Goal: Answer question/provide support

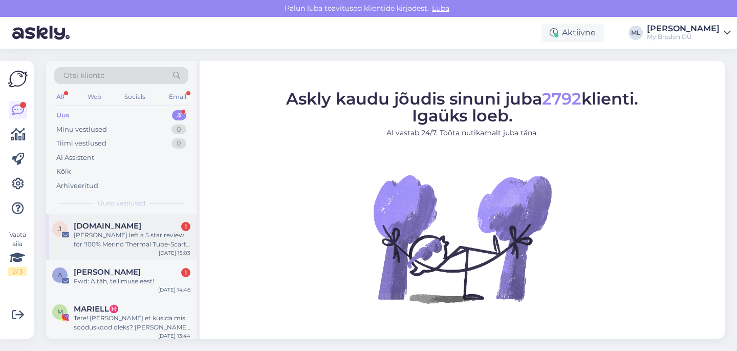
click at [104, 229] on span "[DOMAIN_NAME]" at bounding box center [108, 225] width 68 height 9
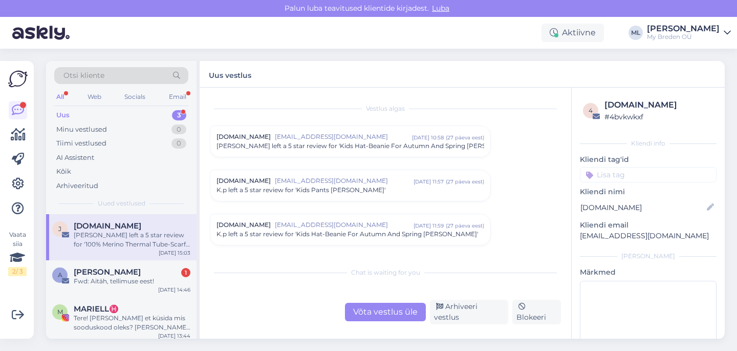
scroll to position [4298, 0]
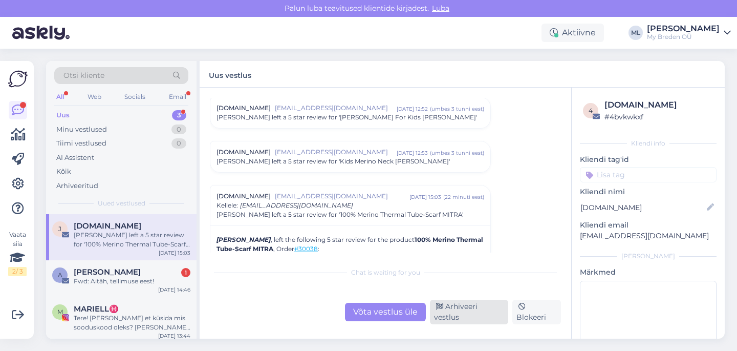
click at [468, 313] on div "Arhiveeri vestlus" at bounding box center [469, 311] width 78 height 25
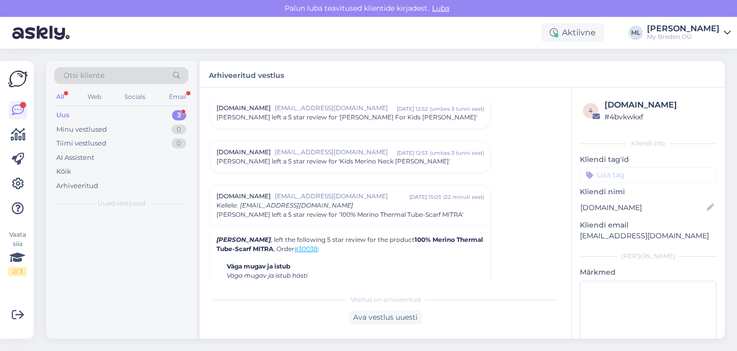
scroll to position [4385, 0]
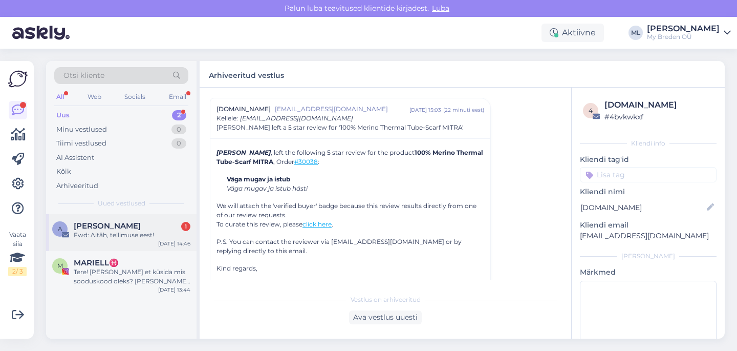
click at [98, 246] on div "A [PERSON_NAME] 1 Fwd: Aitäh, tellimuse eest! [DATE] 14:46" at bounding box center [121, 232] width 150 height 37
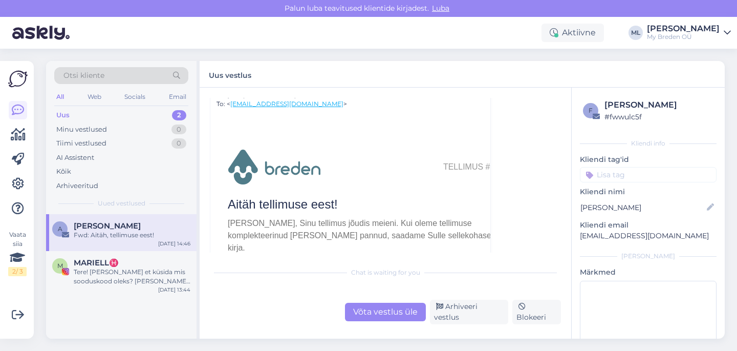
scroll to position [0, 0]
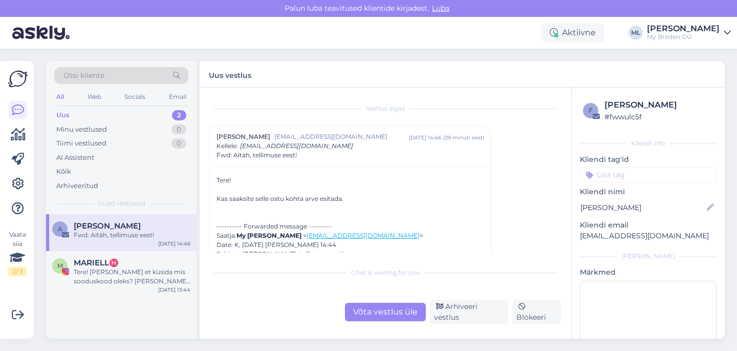
click at [626, 235] on p "[EMAIL_ADDRESS][DOMAIN_NAME]" at bounding box center [648, 235] width 137 height 11
copy div "[EMAIL_ADDRESS][DOMAIN_NAME] [PERSON_NAME]"
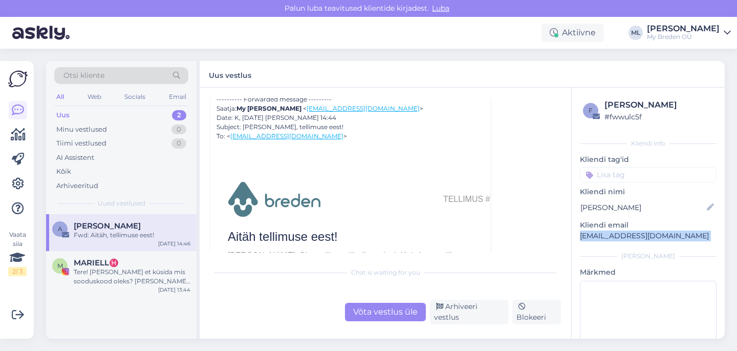
scroll to position [124, 0]
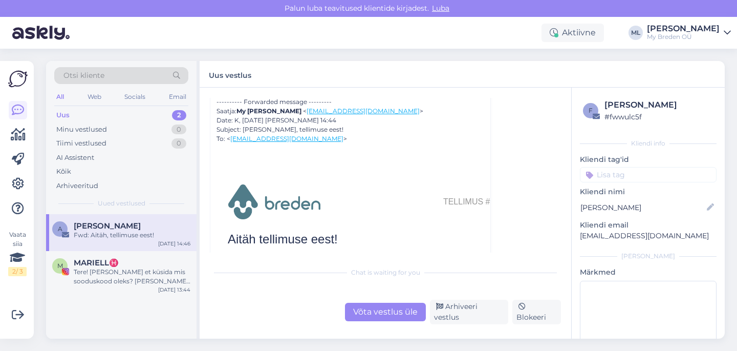
click at [474, 202] on span "Tellimus #30359" at bounding box center [478, 201] width 70 height 9
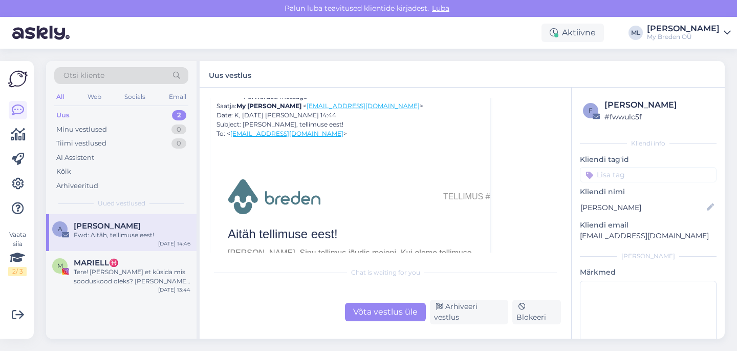
scroll to position [133, 0]
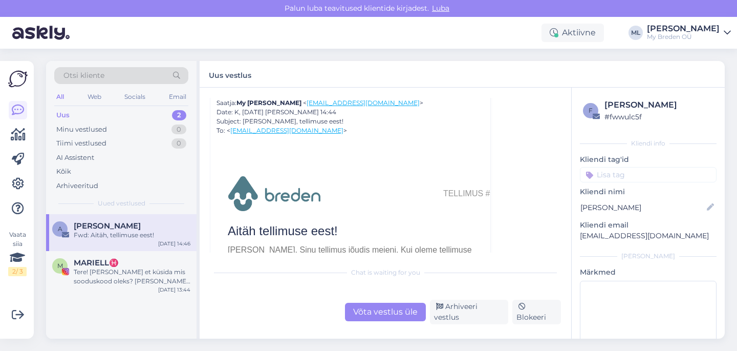
click at [132, 110] on div "Uus 2" at bounding box center [121, 115] width 134 height 14
click at [135, 236] on div "Fwd: Aitäh, tellimuse eest!" at bounding box center [132, 234] width 117 height 9
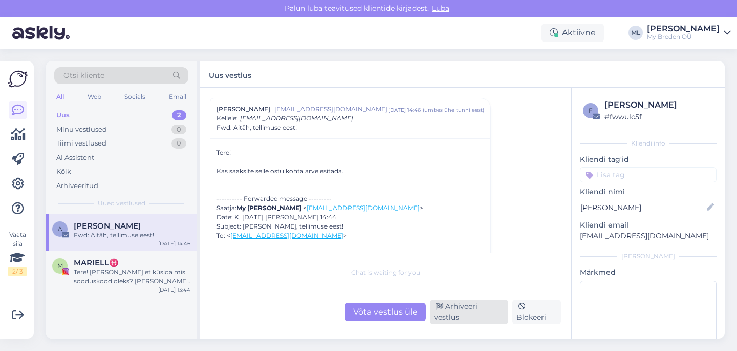
click at [452, 314] on div "Arhiveeri vestlus" at bounding box center [469, 311] width 78 height 25
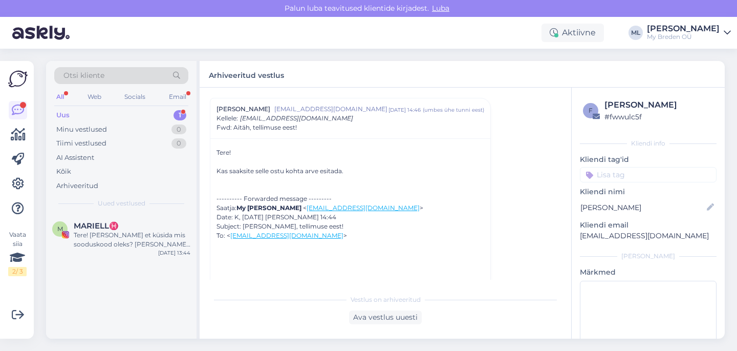
click at [113, 116] on div "Uus 1" at bounding box center [121, 115] width 134 height 14
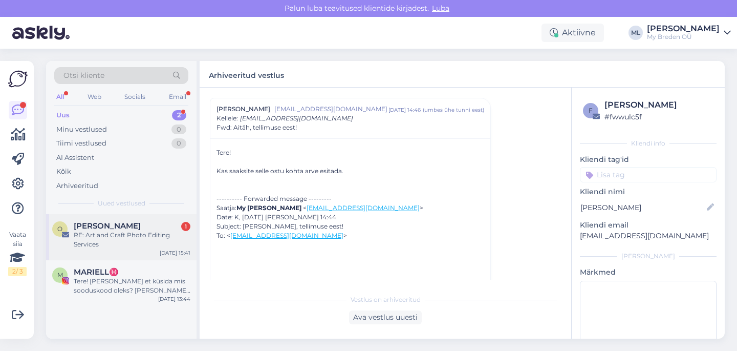
click at [91, 248] on div "RE: Art and Craft Photo Editing Services" at bounding box center [132, 239] width 117 height 18
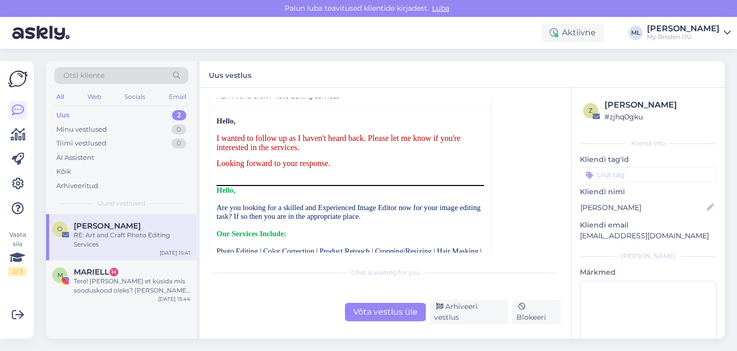
scroll to position [72, 0]
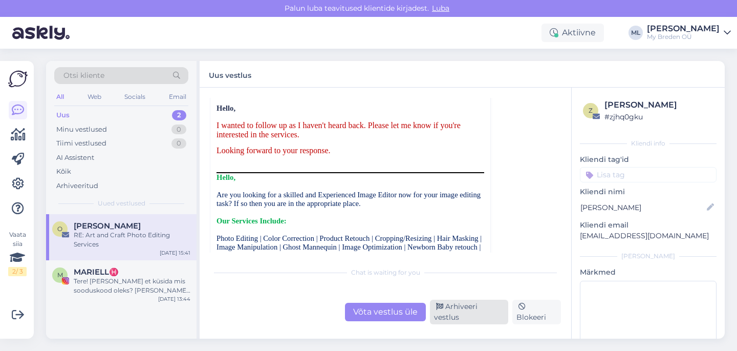
click at [443, 310] on icon at bounding box center [439, 306] width 7 height 7
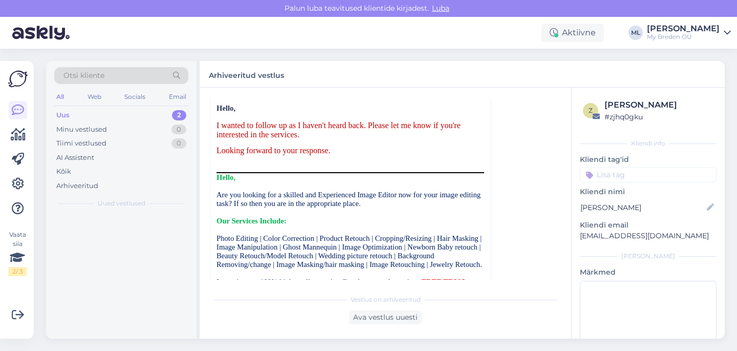
scroll to position [28, 0]
